Goal: Find specific page/section: Find specific page/section

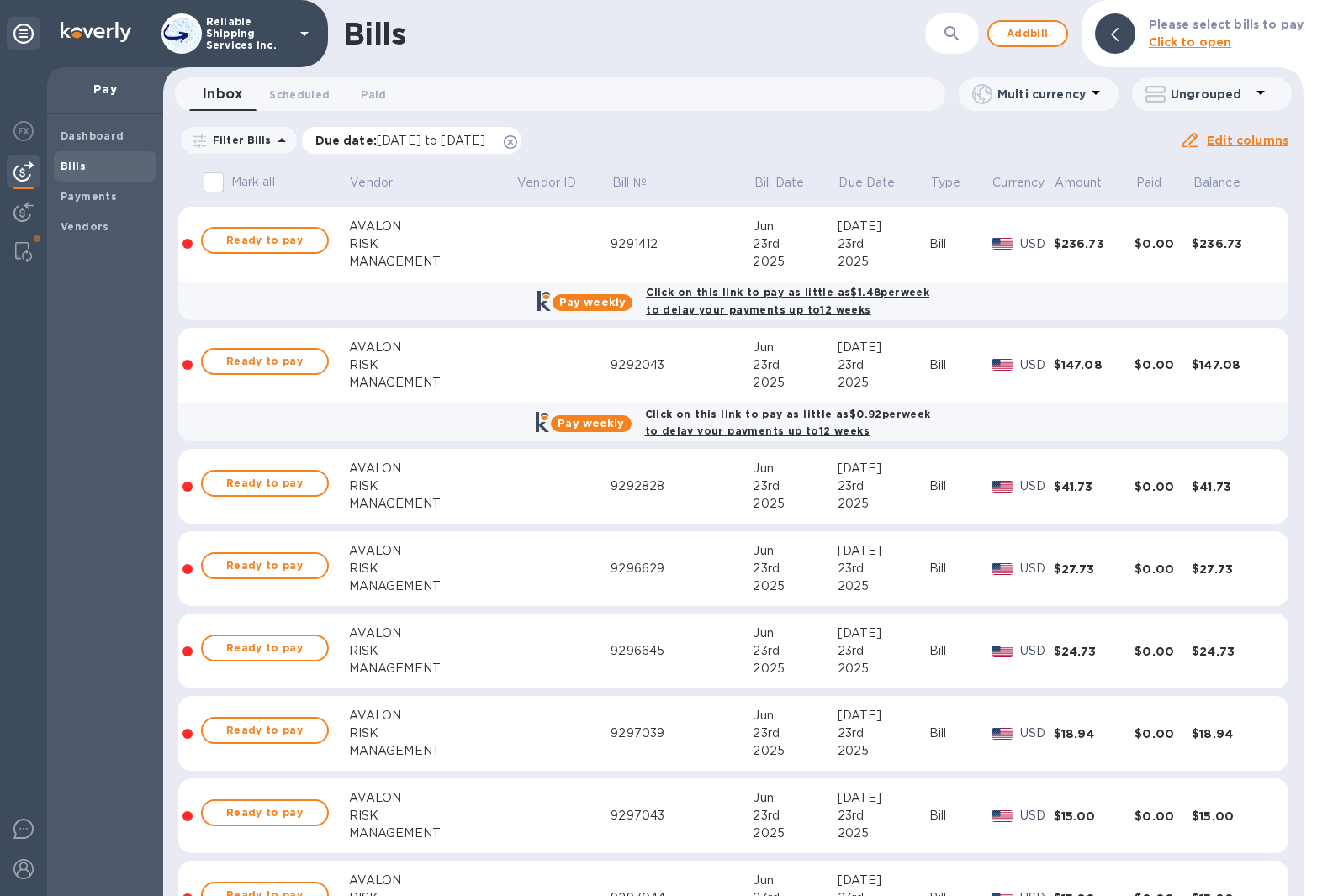
click at [517, 148] on icon at bounding box center [510, 142] width 14 height 14
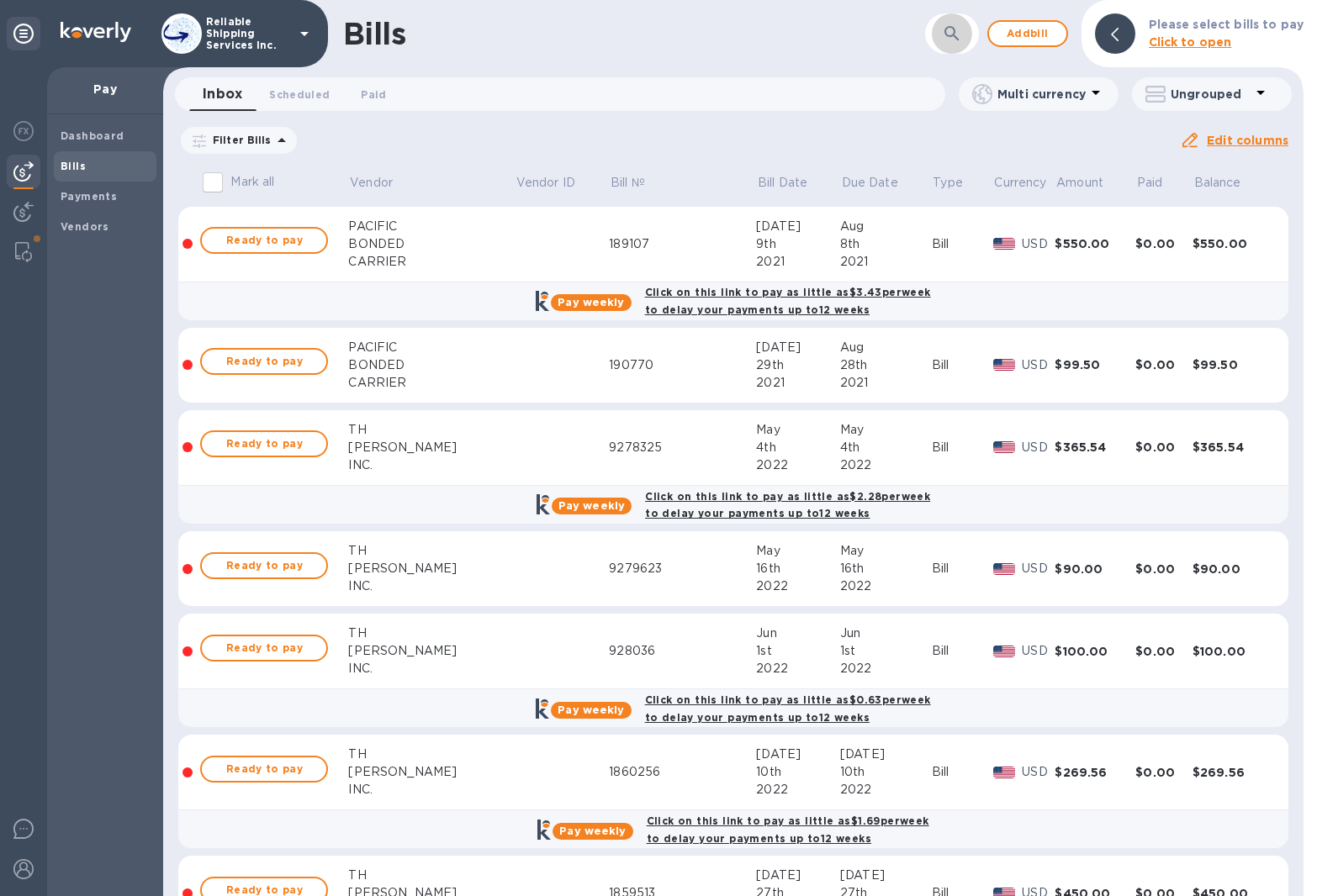
click at [940, 33] on button "button" at bounding box center [952, 34] width 41 height 41
click at [85, 202] on b "Payments" at bounding box center [89, 197] width 56 height 13
